Goal: Find specific page/section: Find specific page/section

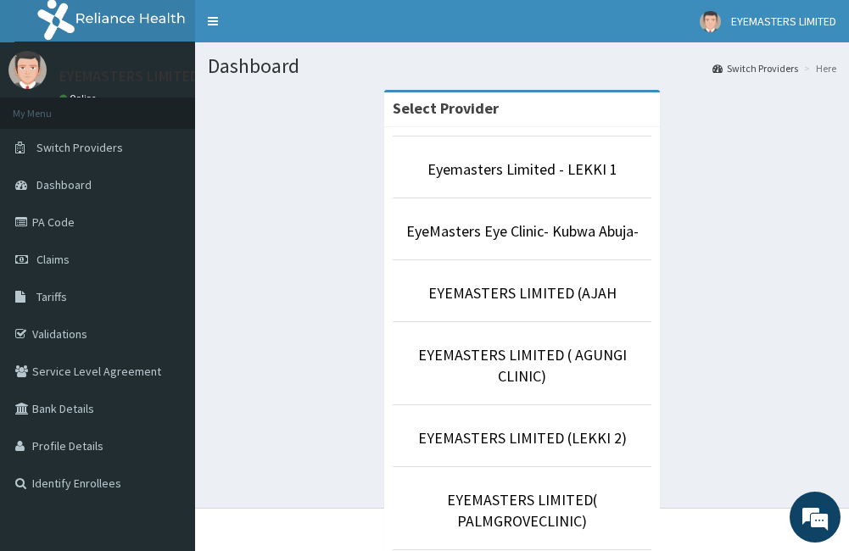
scroll to position [296, 0]
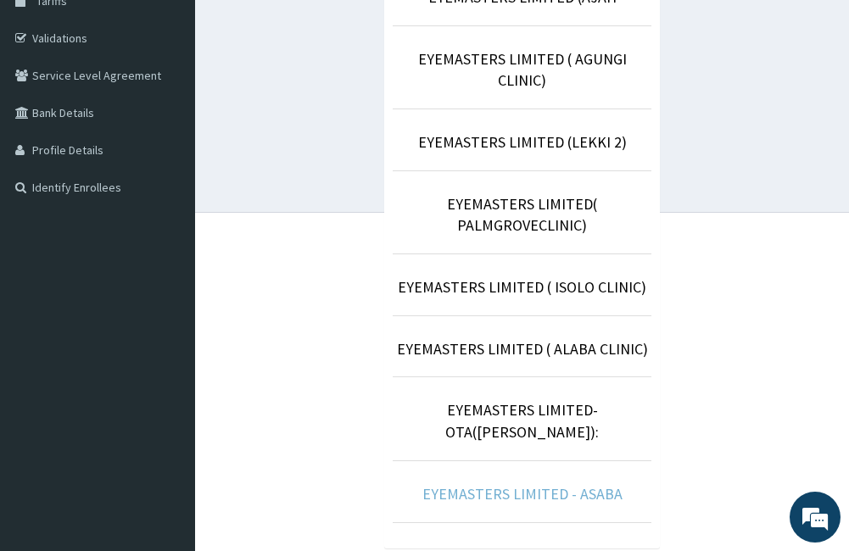
click at [492, 484] on link "EYEMASTERS LIMITED - ASABA" at bounding box center [522, 494] width 200 height 20
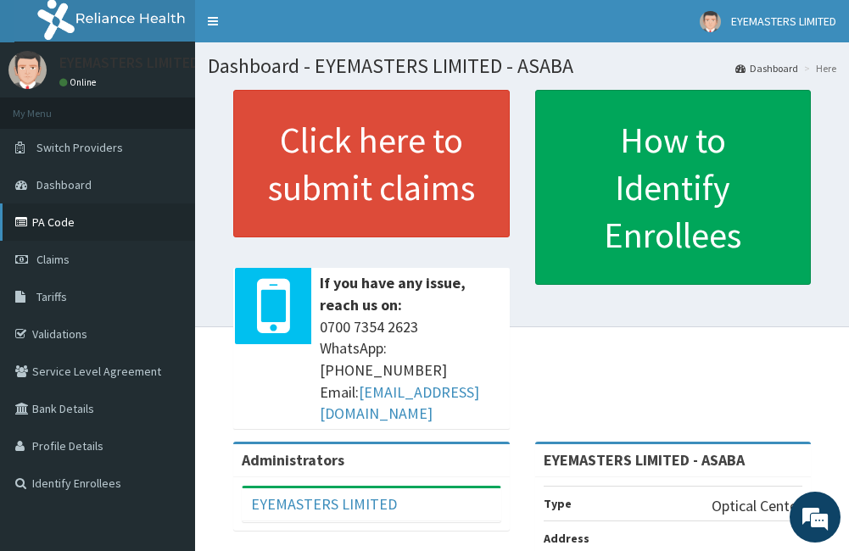
click at [39, 222] on link "PA Code" at bounding box center [97, 222] width 195 height 37
